Goal: Transaction & Acquisition: Purchase product/service

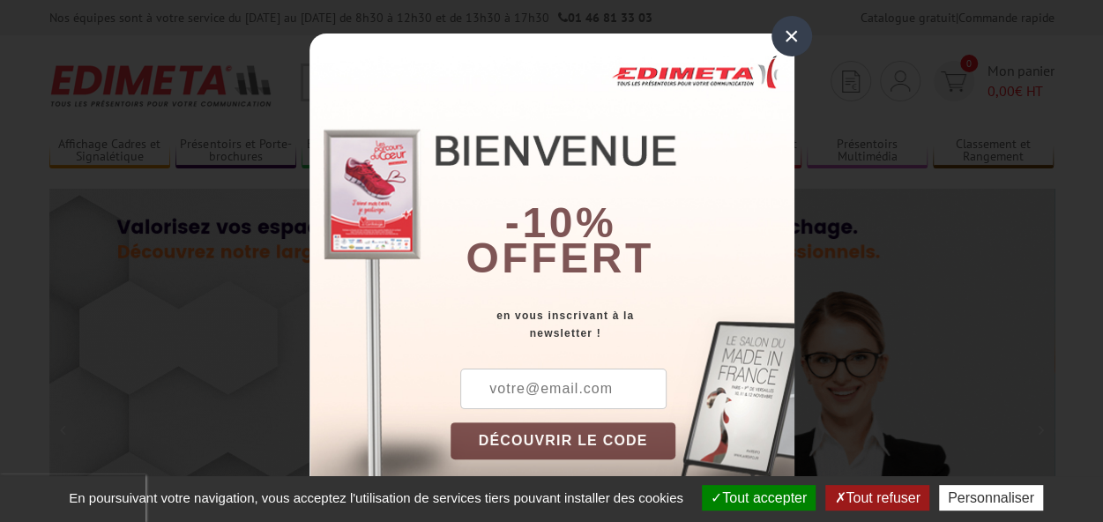
click at [777, 38] on div "×" at bounding box center [792, 36] width 41 height 41
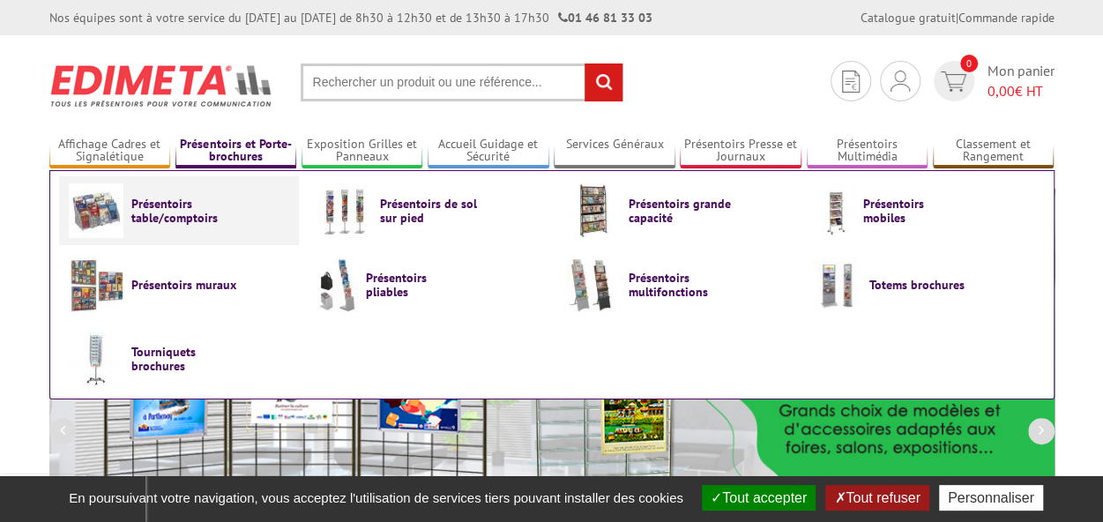
click at [176, 200] on span "Présentoirs table/comptoirs" at bounding box center [184, 211] width 106 height 28
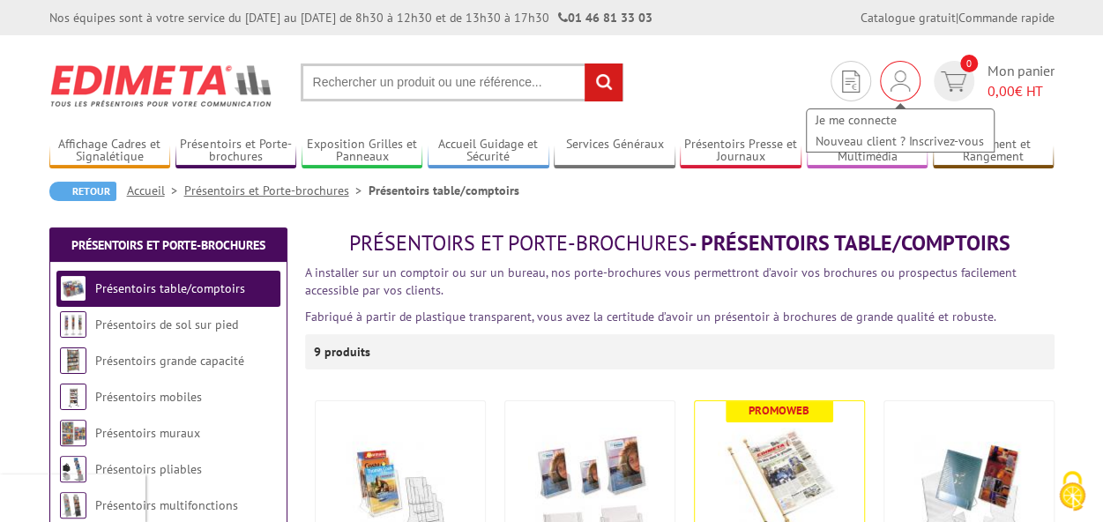
click at [900, 84] on img at bounding box center [900, 81] width 19 height 21
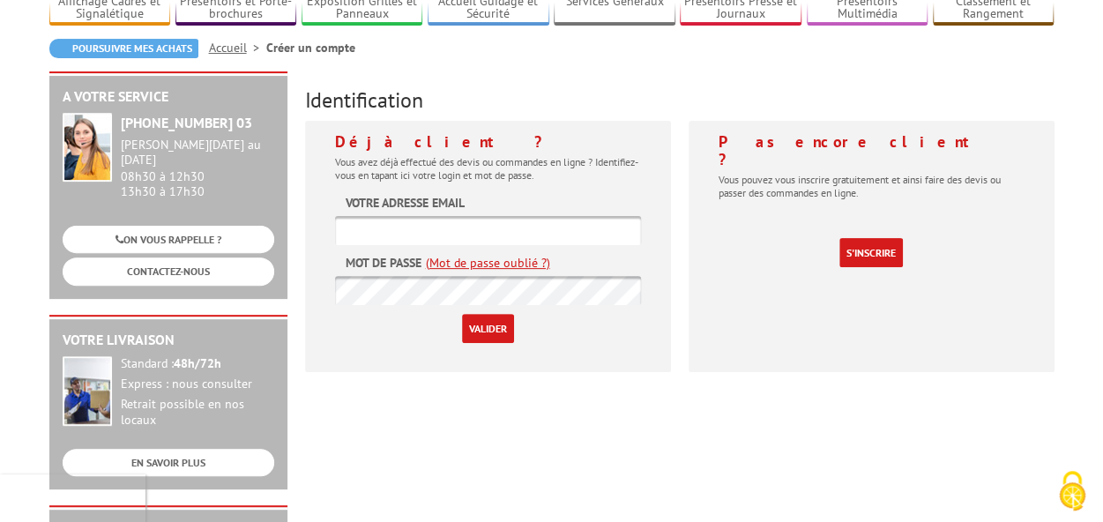
scroll to position [176, 0]
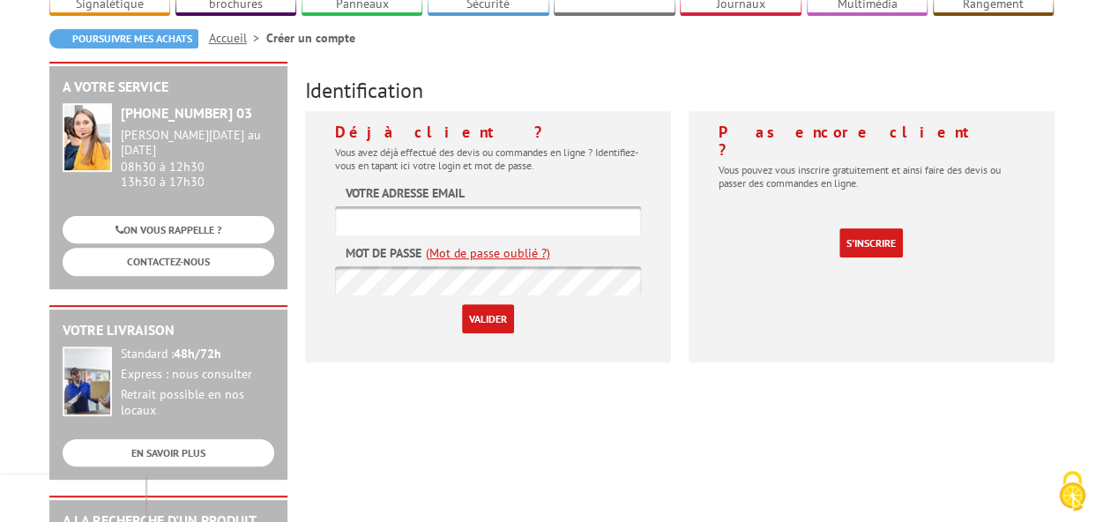
click at [594, 206] on input "text" at bounding box center [488, 220] width 306 height 29
type input "helene@hadweiss.com"
click at [501, 304] on input "Valider" at bounding box center [488, 318] width 52 height 29
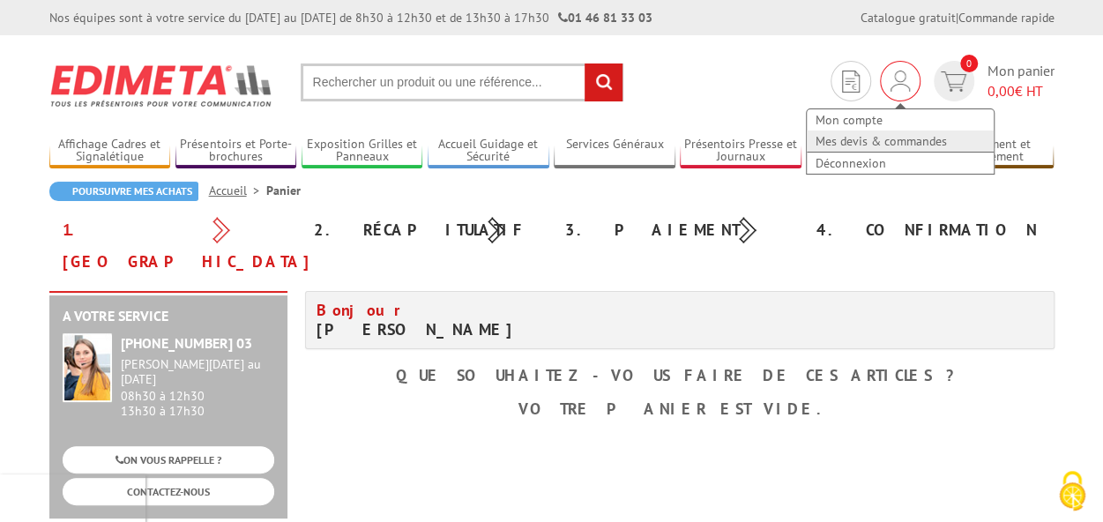
click at [870, 142] on link "Mes devis & commandes" at bounding box center [900, 141] width 187 height 21
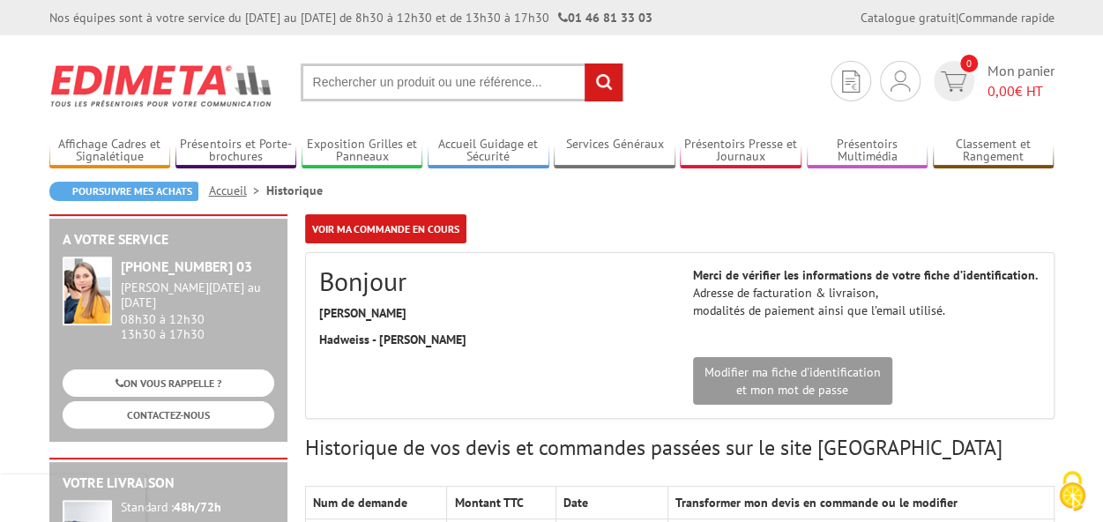
scroll to position [176, 0]
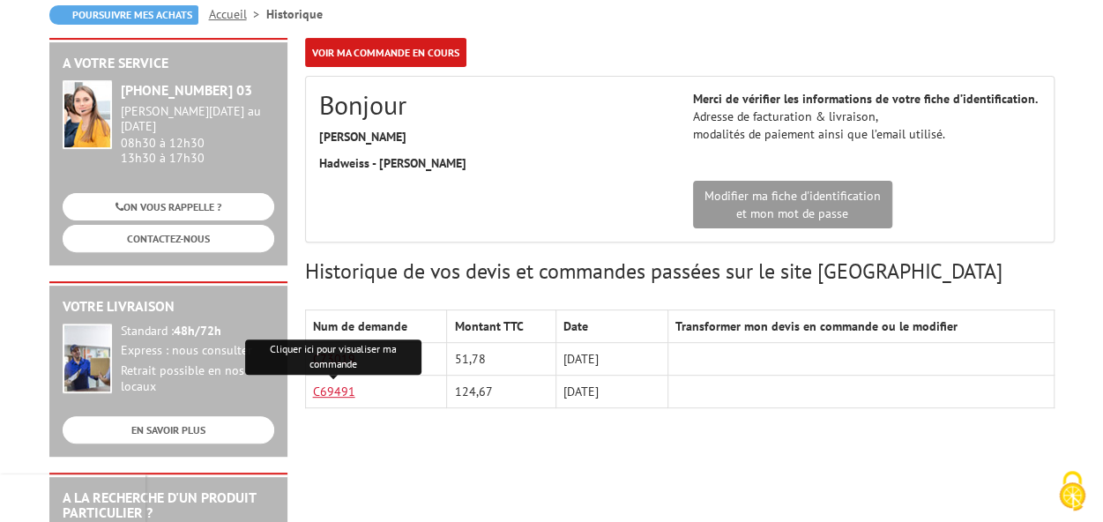
click at [324, 391] on link "C69491" at bounding box center [334, 392] width 42 height 16
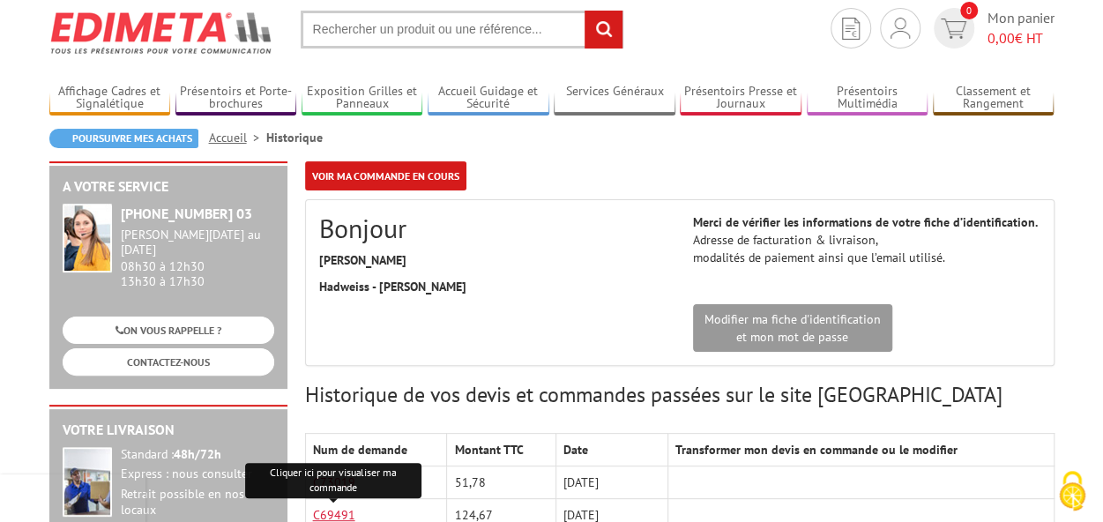
scroll to position [0, 0]
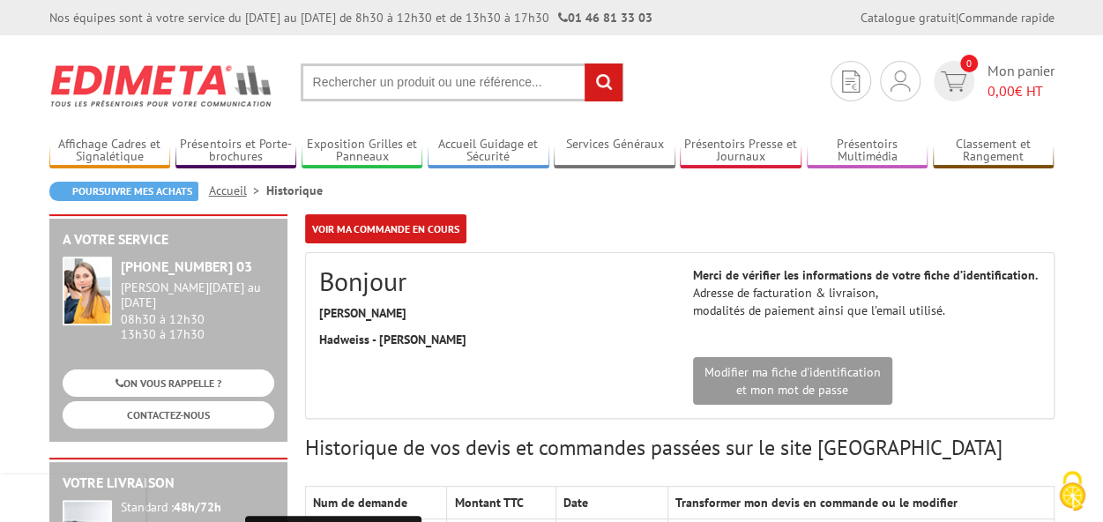
click at [497, 78] on input "text" at bounding box center [462, 83] width 323 height 38
paste input "401600"
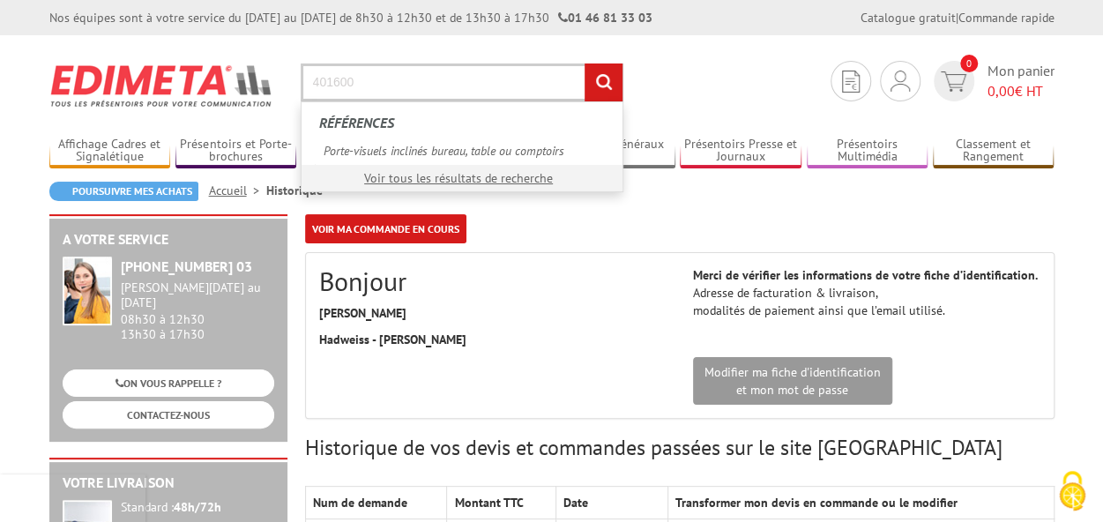
type input "401600"
click at [603, 86] on input "rechercher" at bounding box center [604, 83] width 38 height 38
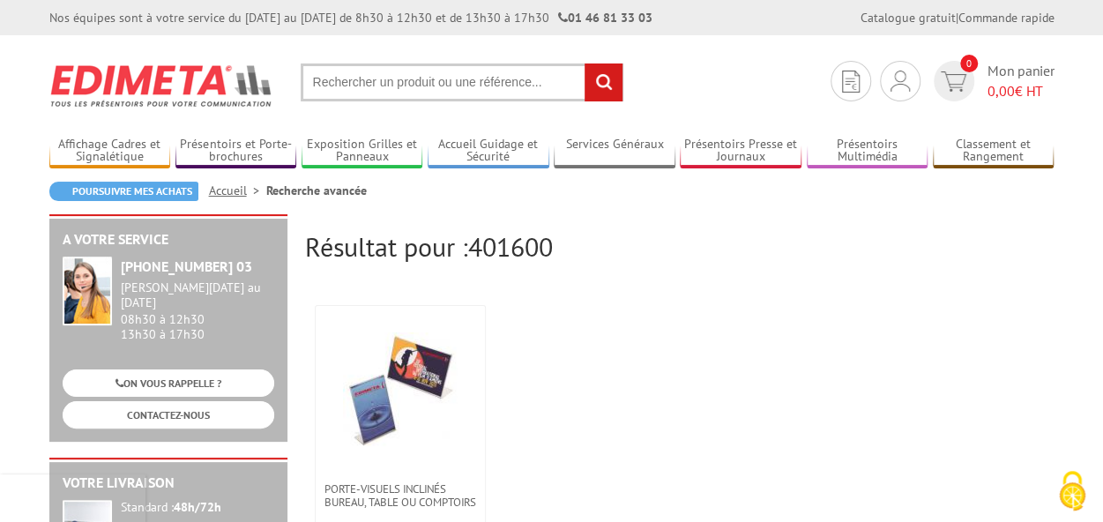
click at [531, 95] on input "text" at bounding box center [462, 83] width 323 height 38
paste input "407701"
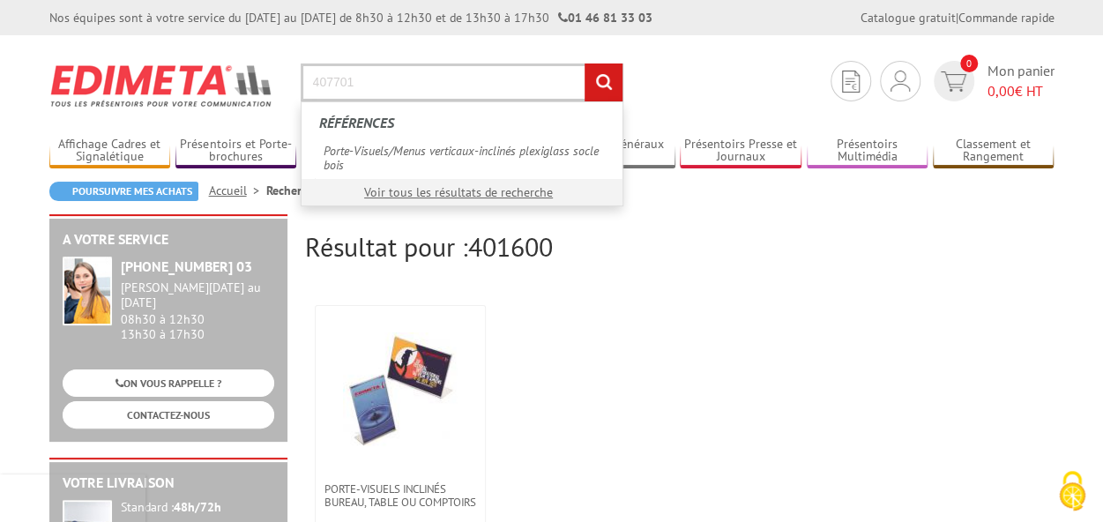
type input "407701"
click at [608, 87] on input "rechercher" at bounding box center [604, 83] width 38 height 38
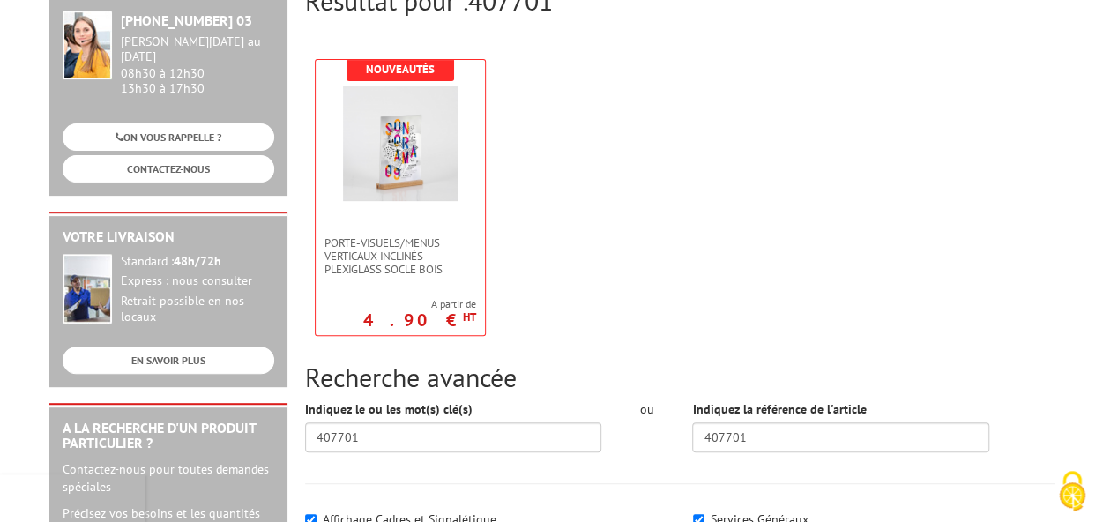
scroll to position [265, 0]
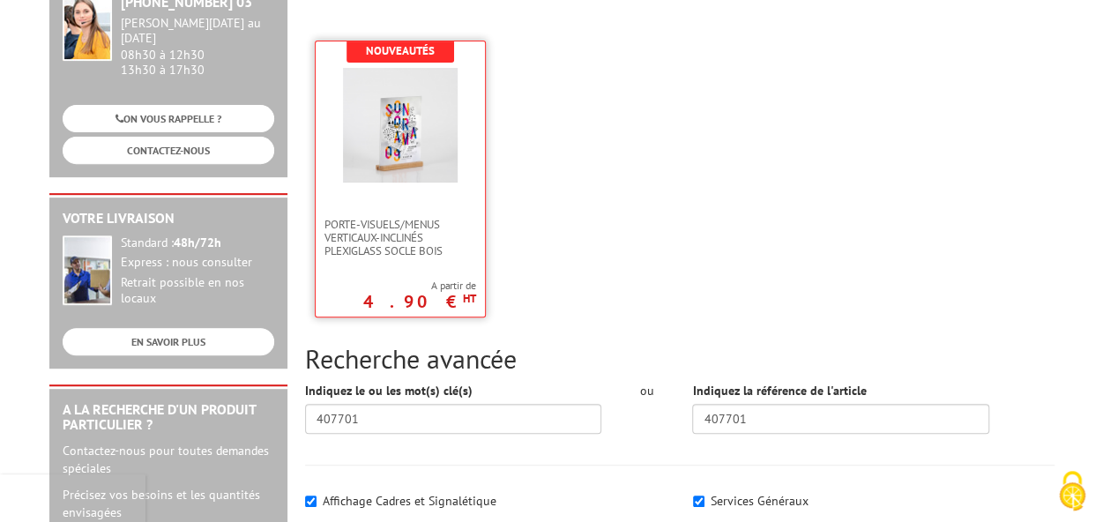
click at [417, 147] on img at bounding box center [400, 125] width 115 height 115
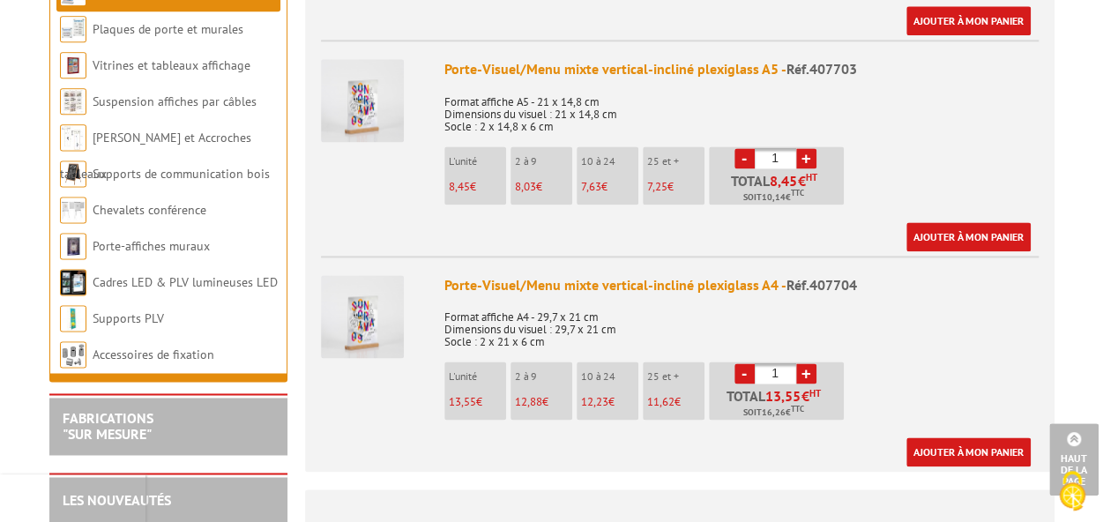
scroll to position [1147, 0]
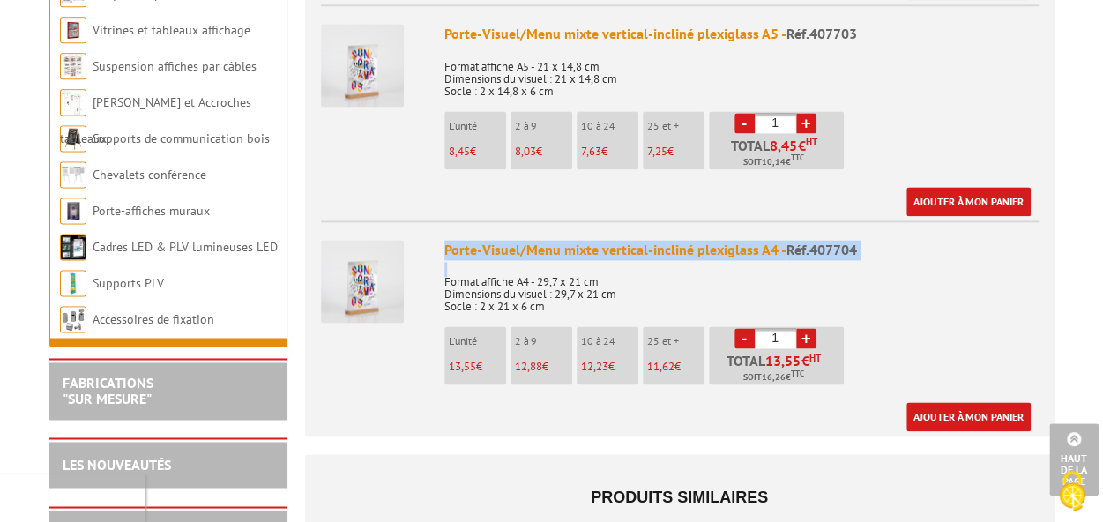
drag, startPoint x: 444, startPoint y: 228, endPoint x: 452, endPoint y: 243, distance: 16.6
click at [452, 243] on div "Porte-Visuel/Menu mixte vertical-incliné plexiglass A4 - Réf.407704 Format affi…" at bounding box center [742, 336] width 594 height 192
click at [452, 264] on p "Format affiche A4 - 29,7 x 21 cm Dimensions du visuel : 29,7 x 21 cm Socle : 2 …" at bounding box center [742, 288] width 594 height 49
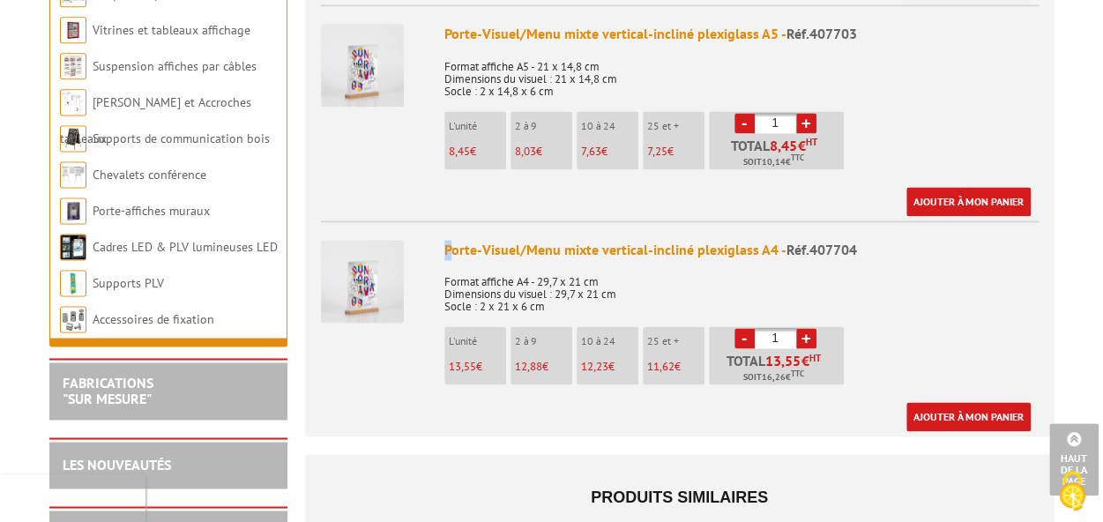
click at [448, 240] on div "Porte-Visuel/Menu mixte vertical-incliné plexiglass A4 - Réf.407704" at bounding box center [742, 250] width 594 height 20
click at [455, 240] on div "Porte-Visuel/Menu mixte vertical-incliné plexiglass A4 - Réf.407704" at bounding box center [742, 250] width 594 height 20
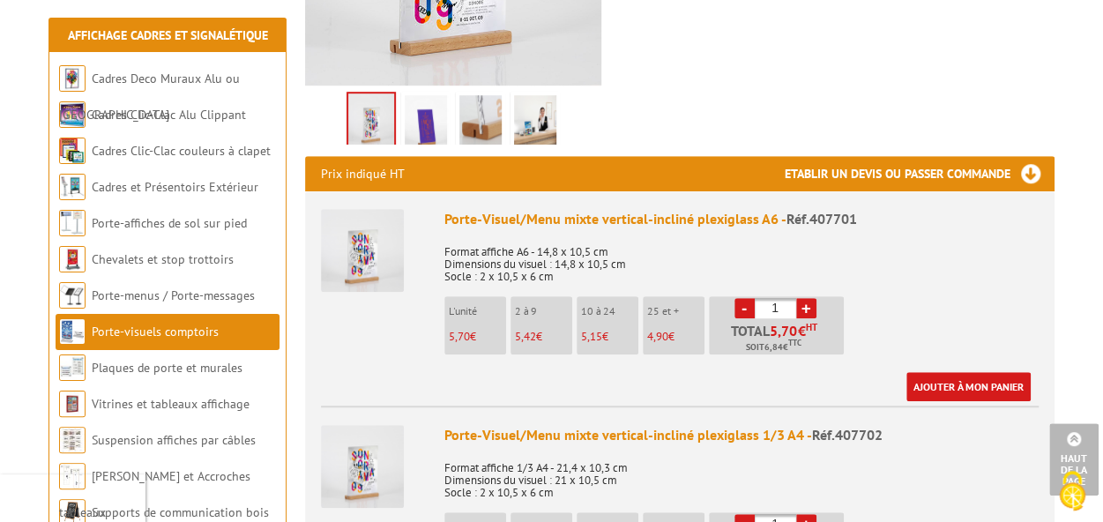
scroll to position [176, 0]
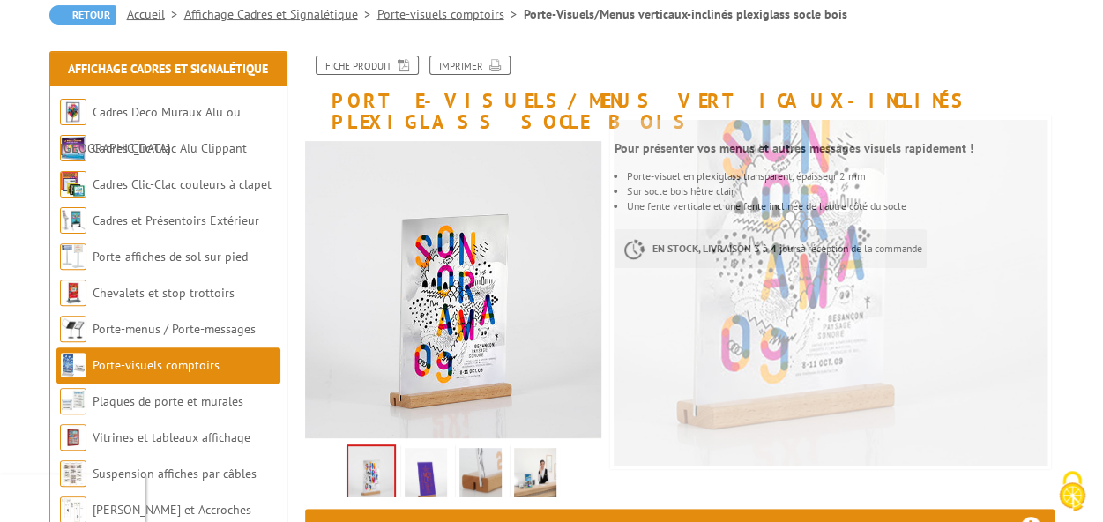
click at [429, 454] on img at bounding box center [426, 475] width 42 height 55
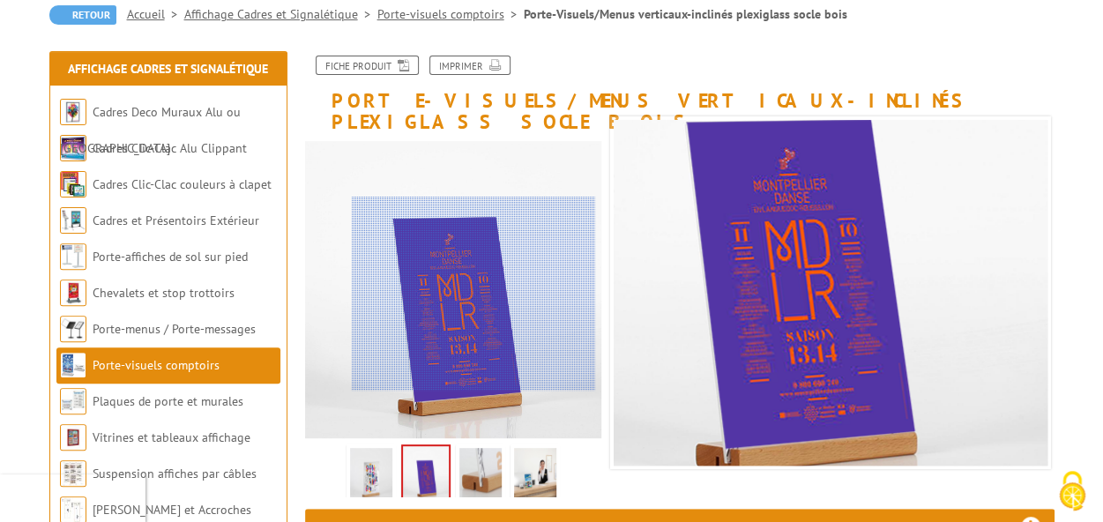
click at [474, 294] on div at bounding box center [473, 294] width 243 height 194
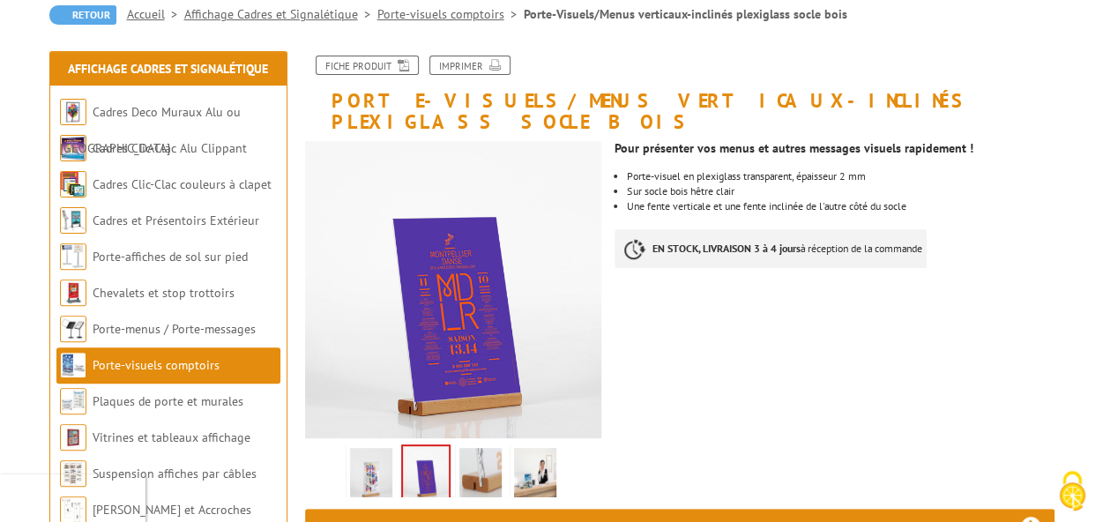
click at [475, 448] on img at bounding box center [481, 475] width 42 height 55
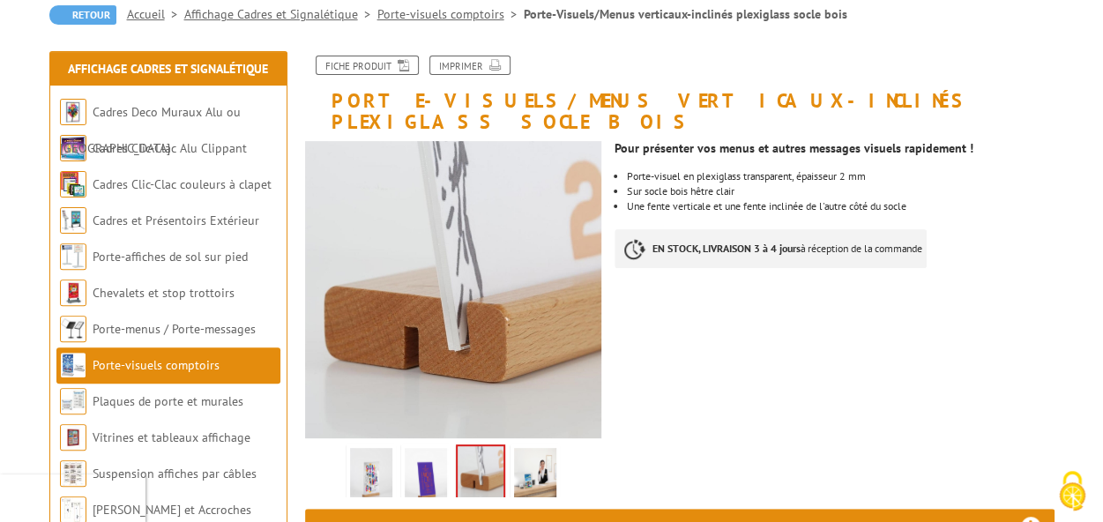
click at [538, 458] on img at bounding box center [535, 475] width 42 height 55
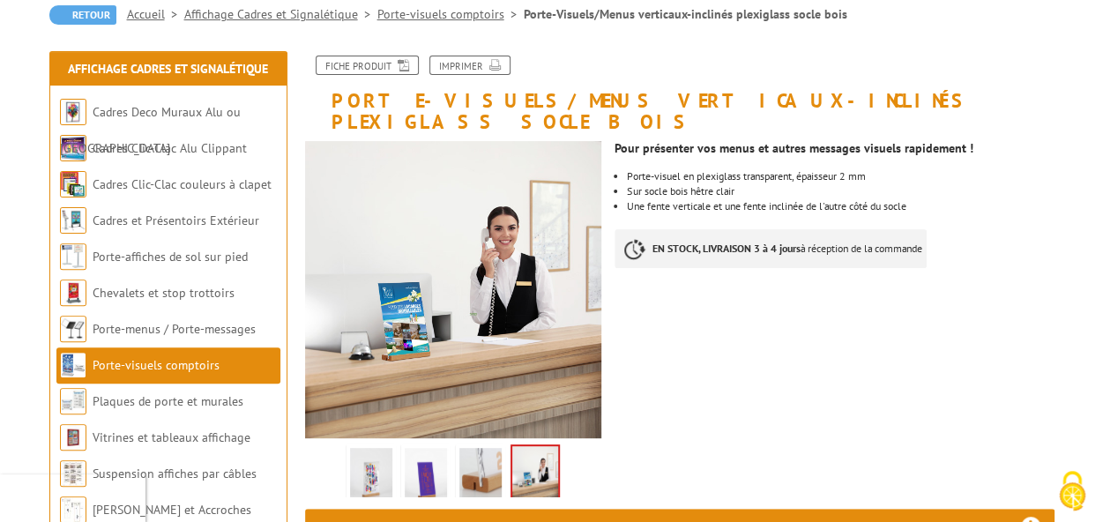
click at [434, 455] on img at bounding box center [426, 475] width 42 height 55
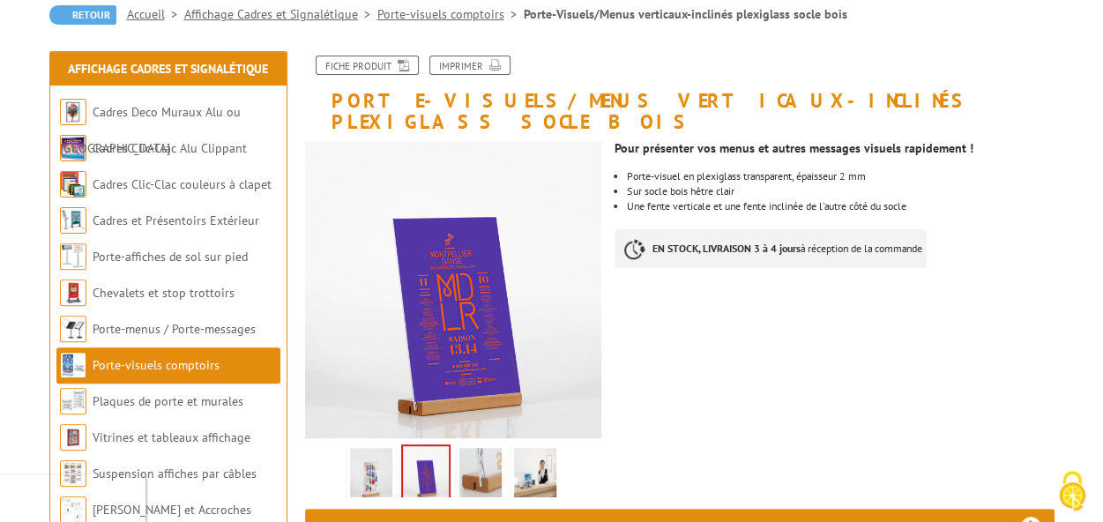
click at [487, 448] on img at bounding box center [481, 475] width 42 height 55
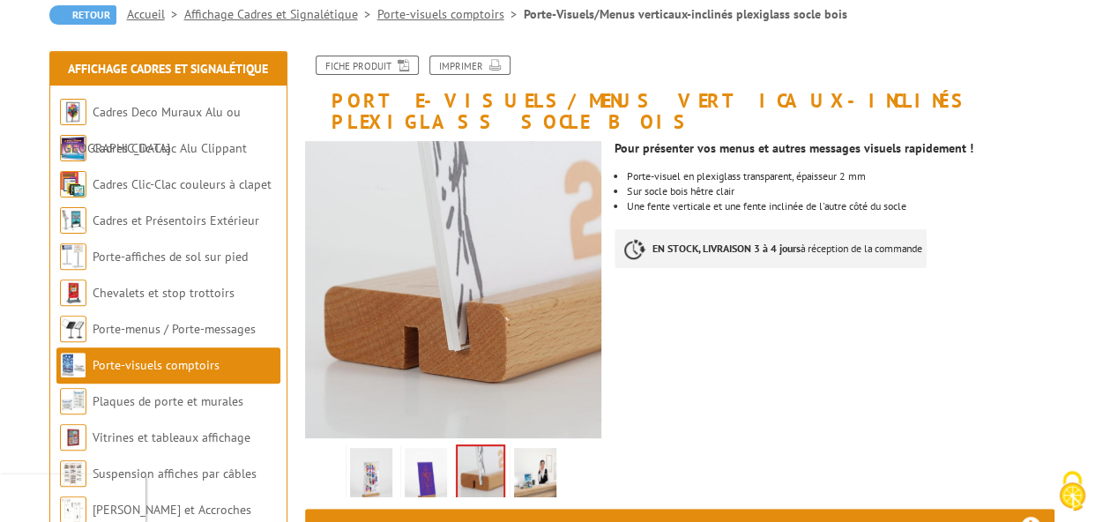
click at [363, 458] on img at bounding box center [371, 475] width 42 height 55
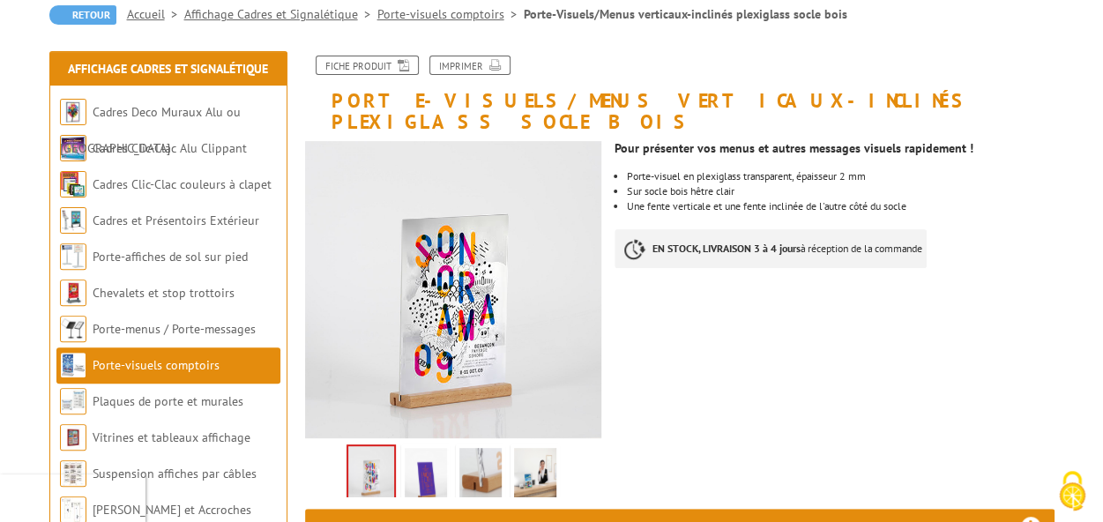
click at [422, 452] on img at bounding box center [426, 475] width 42 height 55
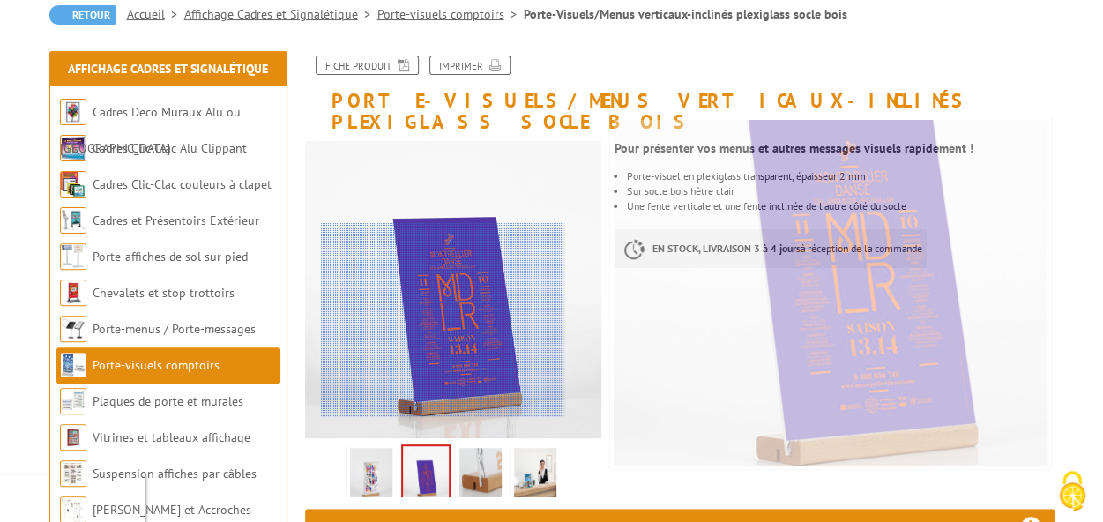
click at [443, 347] on div at bounding box center [442, 320] width 243 height 194
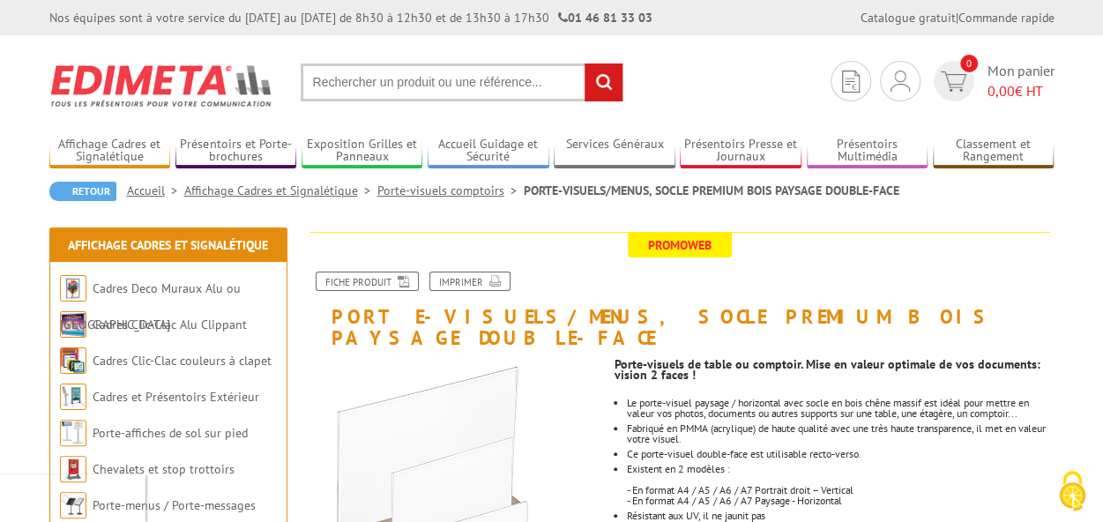
scroll to position [353, 0]
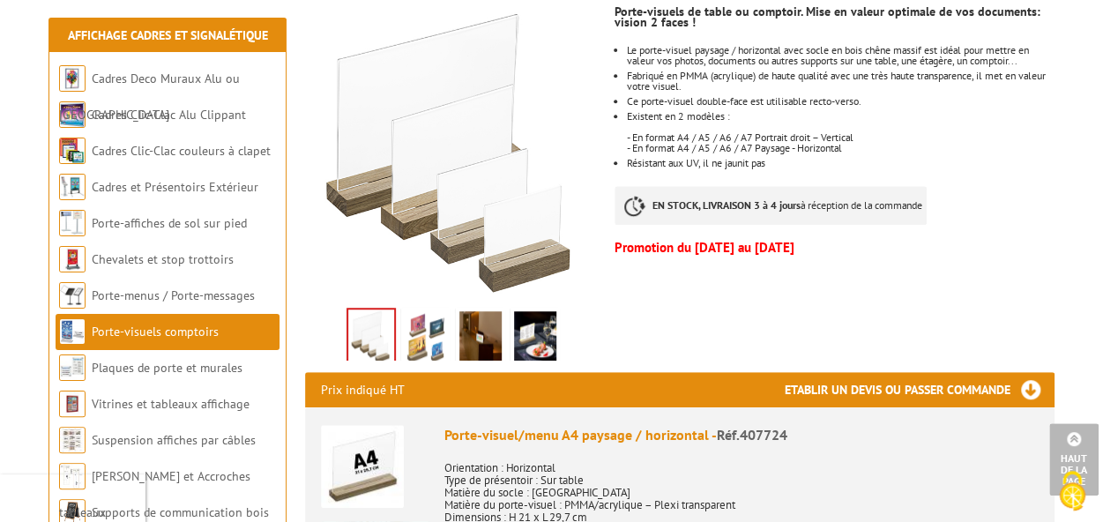
click at [444, 317] on img at bounding box center [426, 338] width 42 height 55
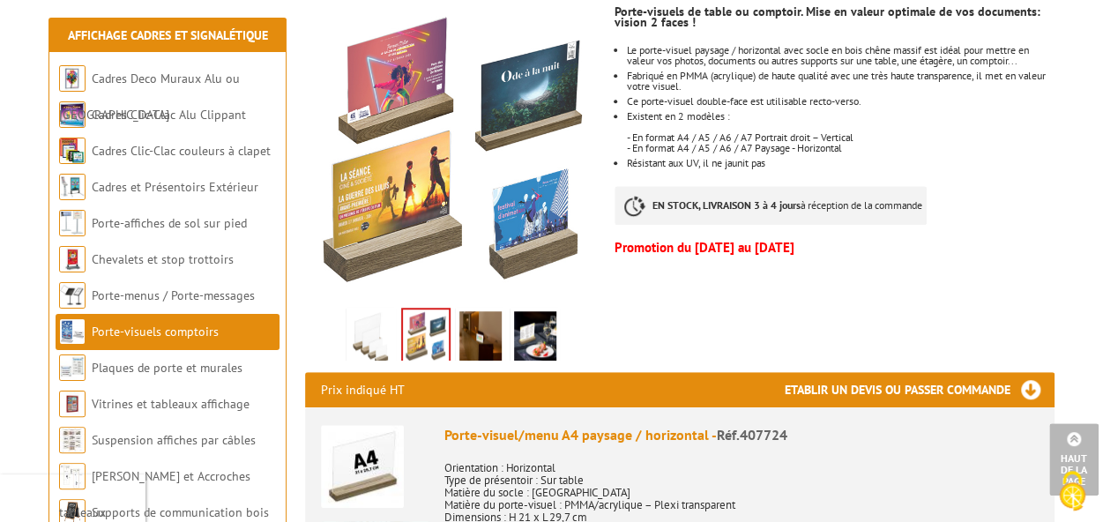
click at [482, 311] on img at bounding box center [481, 338] width 42 height 55
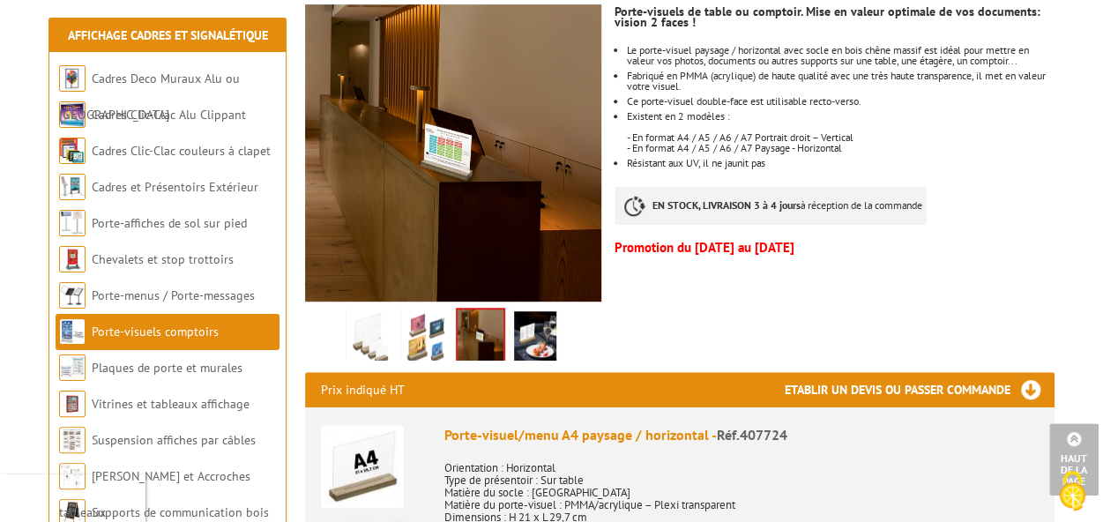
click at [524, 311] on img at bounding box center [535, 338] width 42 height 55
